Goal: Transaction & Acquisition: Purchase product/service

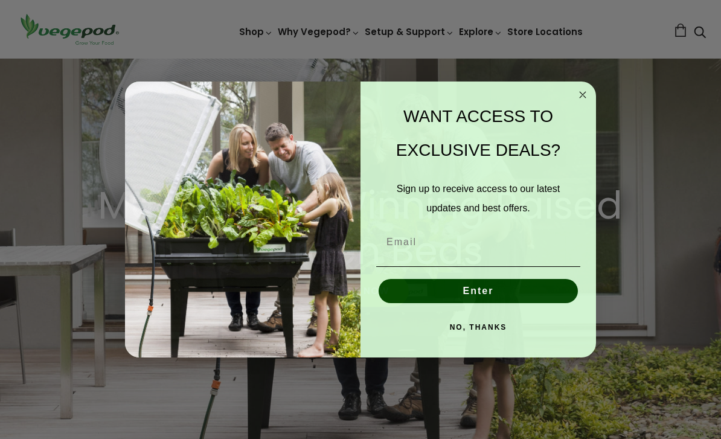
scroll to position [57, 0]
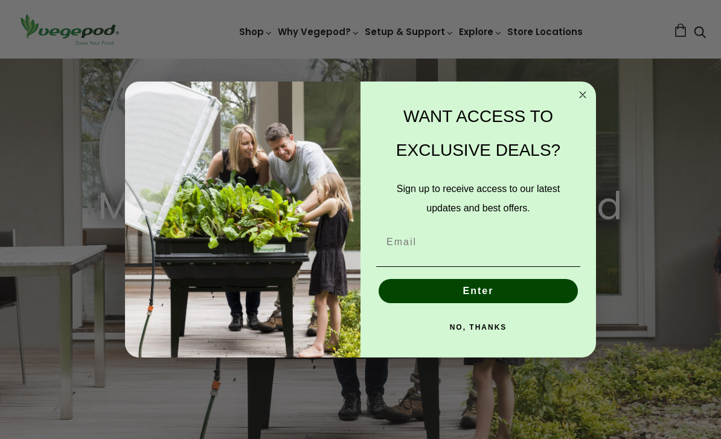
click at [358, 287] on img "POPUP Form" at bounding box center [243, 220] width 236 height 276
click at [454, 273] on div "POPUP Form" at bounding box center [478, 266] width 211 height 13
click at [436, 254] on input "Email" at bounding box center [478, 242] width 204 height 24
type input "billgoodwin22@gmail.com"
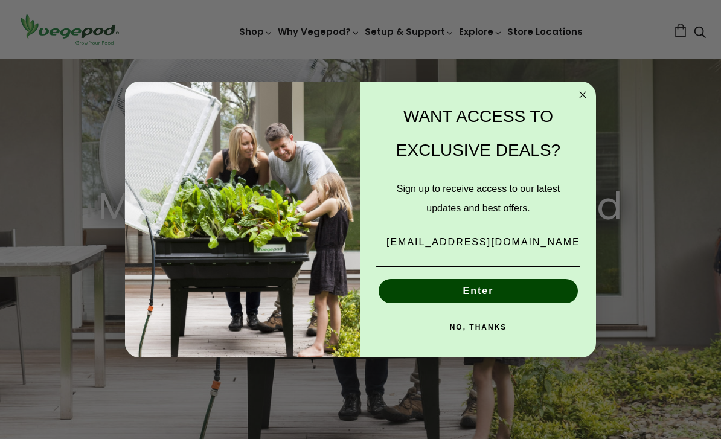
click at [487, 303] on button "Enter" at bounding box center [478, 291] width 199 height 24
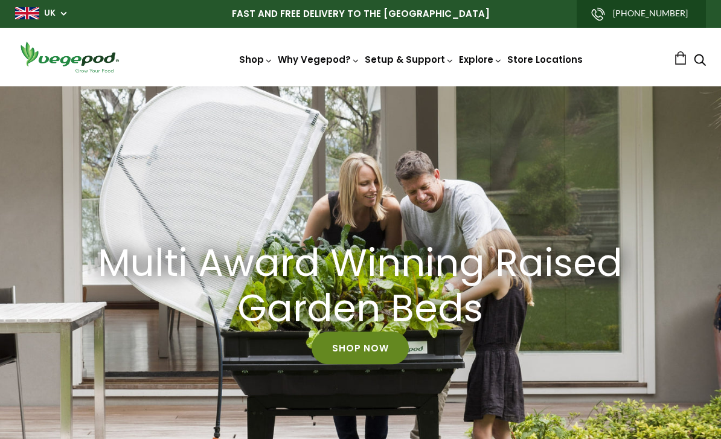
click at [369, 345] on link "Shop Now" at bounding box center [360, 348] width 97 height 33
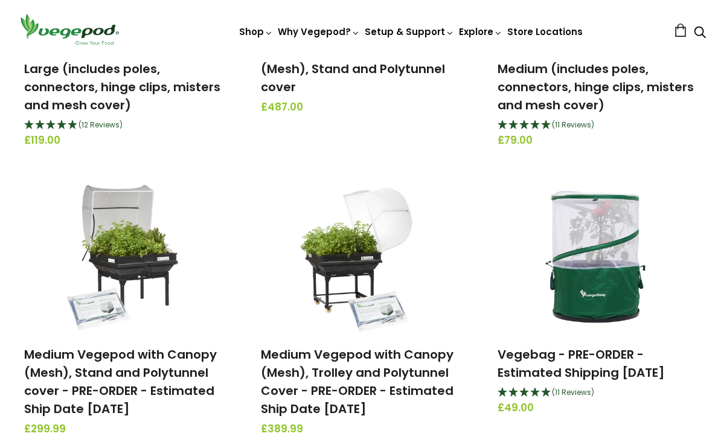
scroll to position [619, 0]
